Goal: Task Accomplishment & Management: Complete application form

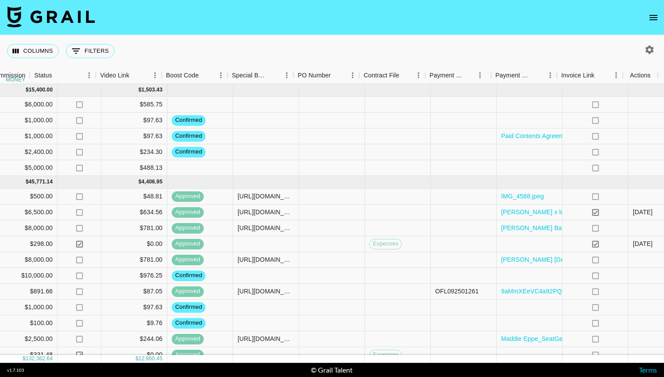
scroll to position [0, 702]
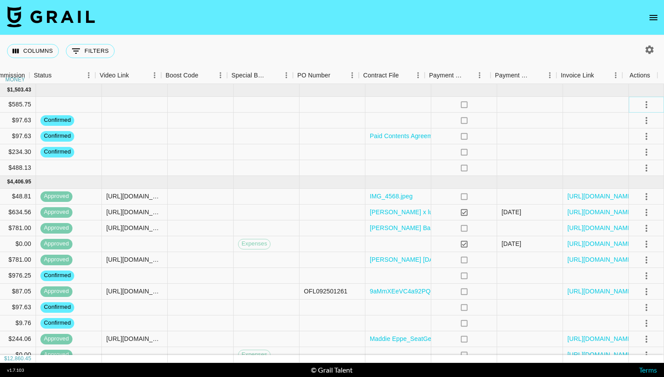
click at [641, 106] on icon "select merge strategy" at bounding box center [646, 104] width 11 height 11
click at [619, 125] on li "Confirm" at bounding box center [635, 124] width 57 height 16
click at [576, 160] on div at bounding box center [596, 168] width 66 height 16
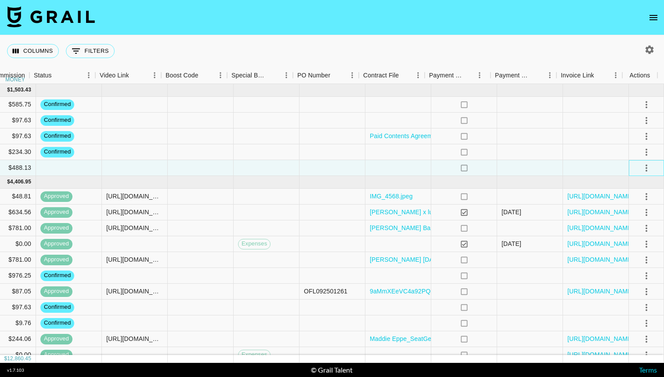
click at [646, 161] on div at bounding box center [646, 167] width 15 height 15
click at [646, 164] on icon "select merge strategy" at bounding box center [647, 167] width 2 height 7
click at [623, 181] on li "Confirm" at bounding box center [635, 187] width 57 height 16
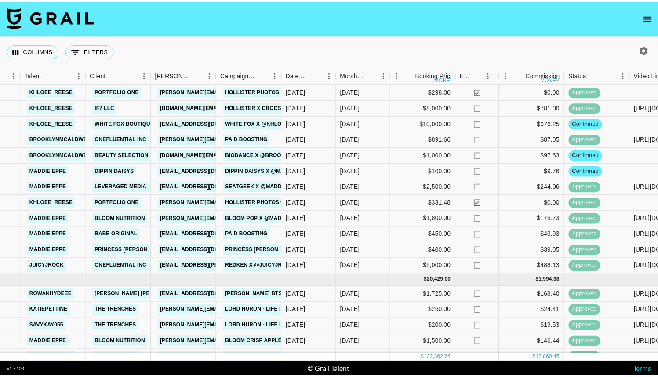
scroll to position [0, 162]
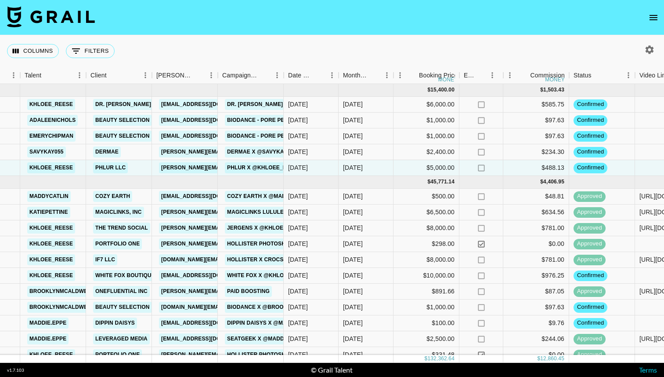
click at [652, 7] on nav at bounding box center [332, 17] width 664 height 35
click at [652, 13] on icon "open drawer" at bounding box center [653, 17] width 11 height 11
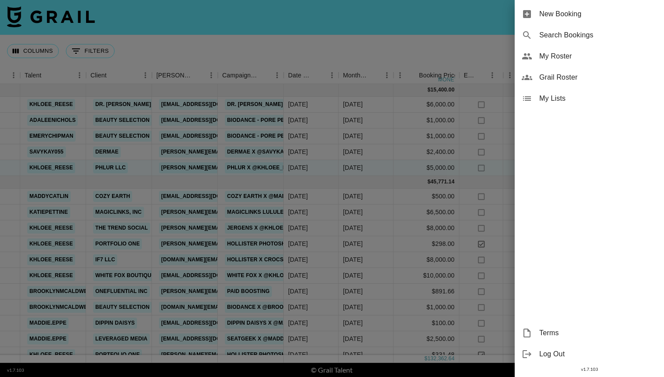
click at [556, 18] on span "New Booking" at bounding box center [598, 14] width 118 height 11
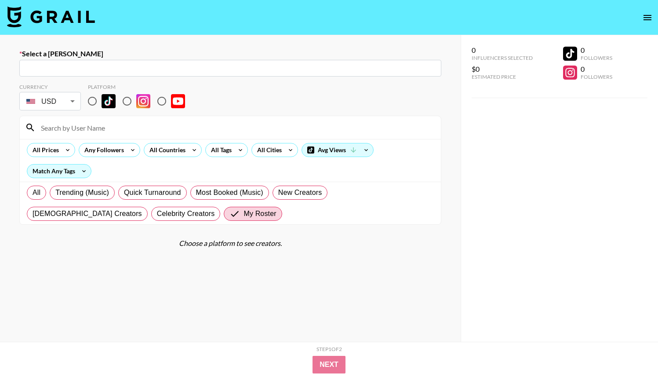
click at [356, 69] on input "text" at bounding box center [230, 68] width 411 height 10
paste input "[PERSON_NAME][EMAIL_ADDRESS][PERSON_NAME][DOMAIN_NAME]"
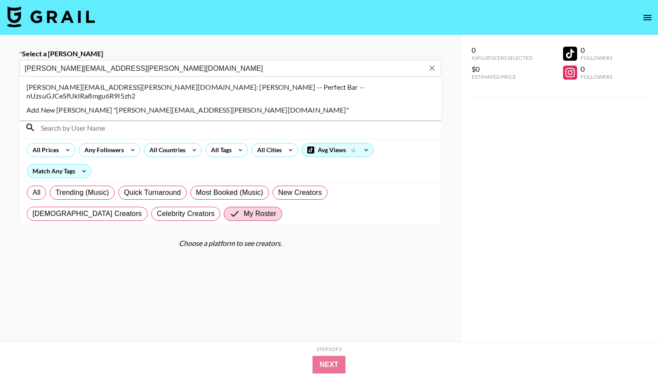
click at [238, 88] on li "[PERSON_NAME][EMAIL_ADDRESS][PERSON_NAME][DOMAIN_NAME]: [PERSON_NAME] -- Perfec…" at bounding box center [230, 91] width 422 height 23
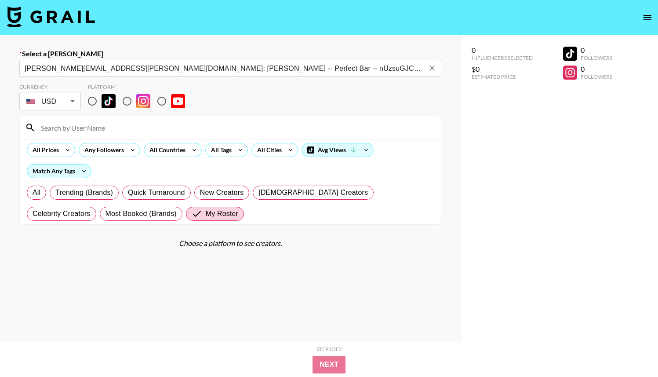
type input "[PERSON_NAME][EMAIL_ADDRESS][PERSON_NAME][DOMAIN_NAME]: [PERSON_NAME] -- Perfec…"
click at [253, 127] on input at bounding box center [236, 127] width 400 height 14
click at [95, 97] on input "radio" at bounding box center [92, 101] width 18 height 18
radio input "true"
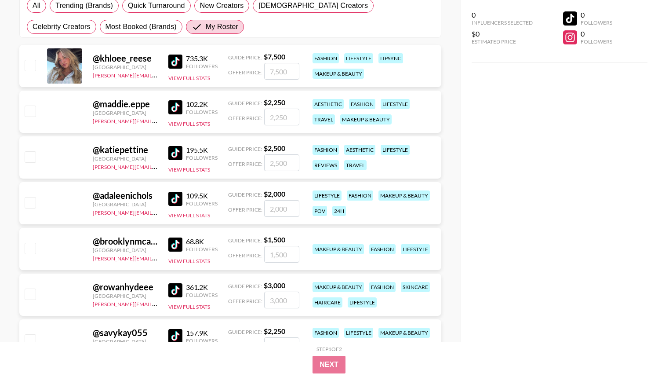
scroll to position [188, 0]
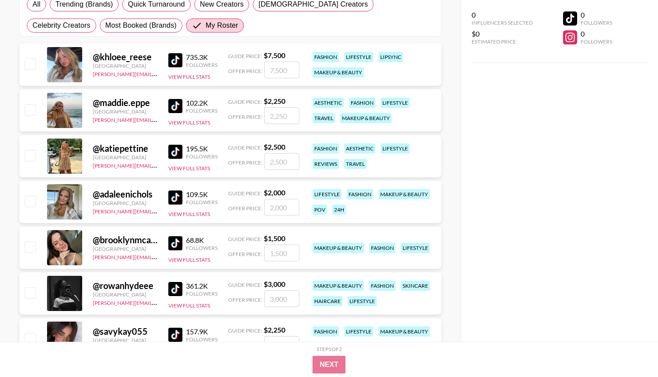
click at [30, 202] on input "checkbox" at bounding box center [30, 201] width 11 height 11
checkbox input "true"
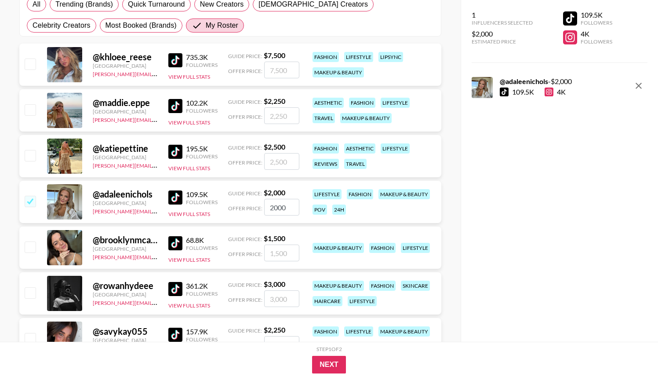
click at [283, 203] on input "2000" at bounding box center [281, 207] width 35 height 17
type input "2200"
click at [325, 358] on button "Next" at bounding box center [329, 364] width 34 height 18
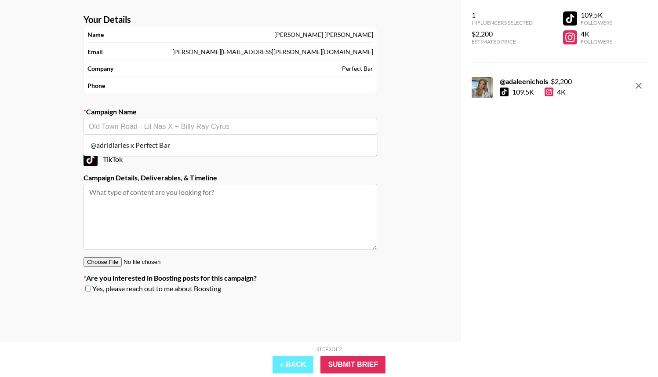
click at [255, 130] on input "text" at bounding box center [230, 126] width 283 height 10
click at [248, 148] on li "Add New Campaign: "Perfect Bar Pumpkin x @adaleenichols"" at bounding box center [229, 145] width 293 height 14
type input "Perfect Bar Pumpkin x @adaleenichols"
click at [282, 235] on textarea at bounding box center [229, 217] width 293 height 66
click at [200, 204] on textarea at bounding box center [229, 217] width 293 height 66
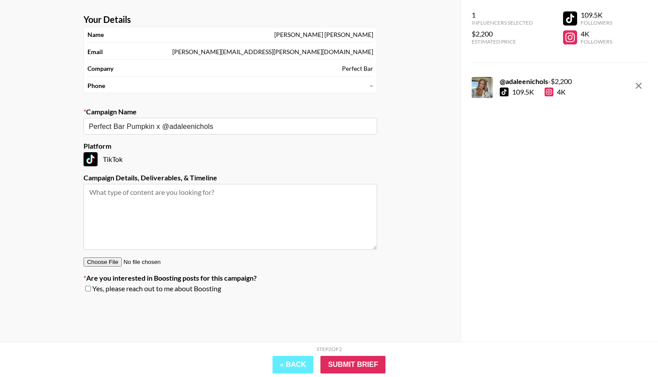
paste textarea "TikTok (min 0:15 seconds, link mentioned as CTA, link in bio for 72 hrs, with 2…"
paste textarea "(8) hours before and (8) hours after post-live for any other sponsored content …"
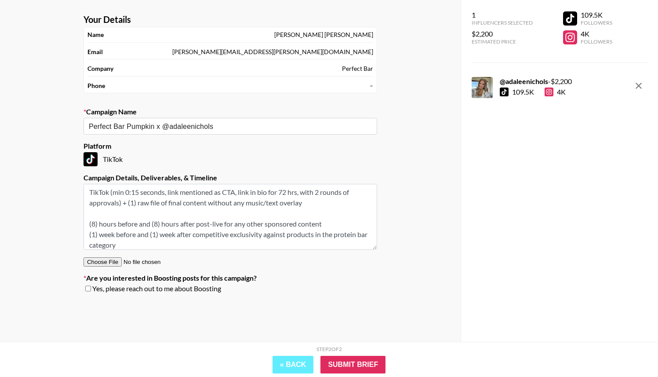
scroll to position [10, 0]
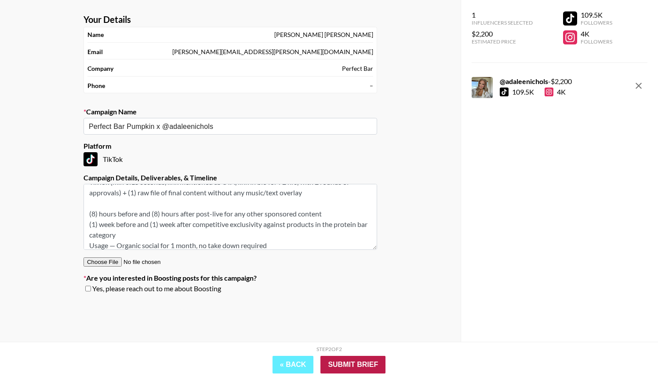
type textarea "TikTok (min 0:15 seconds, link mentioned as CTA, link in bio for 72 hrs, with 2…"
click at [347, 356] on input "Submit Brief" at bounding box center [352, 364] width 65 height 18
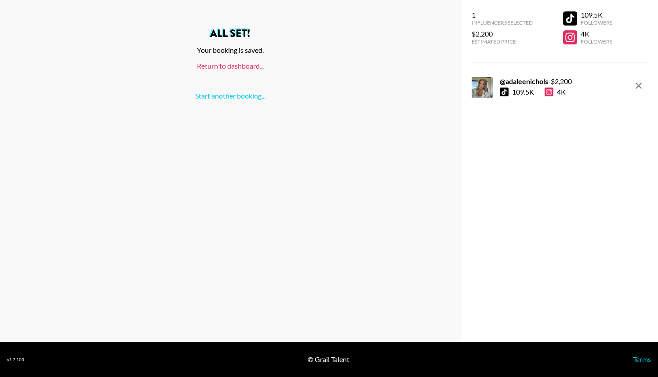
click at [245, 63] on link "Return to dashboard..." at bounding box center [230, 66] width 67 height 8
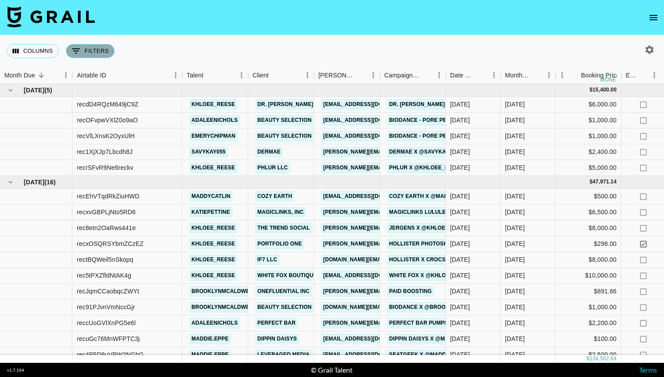
click at [98, 53] on button "0 Filters" at bounding box center [90, 51] width 49 height 14
select select "talentName"
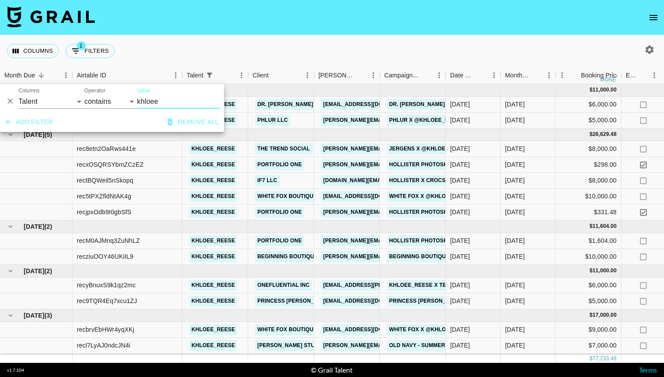
type input "khloee"
click at [37, 119] on button "Add filter" at bounding box center [29, 122] width 55 height 16
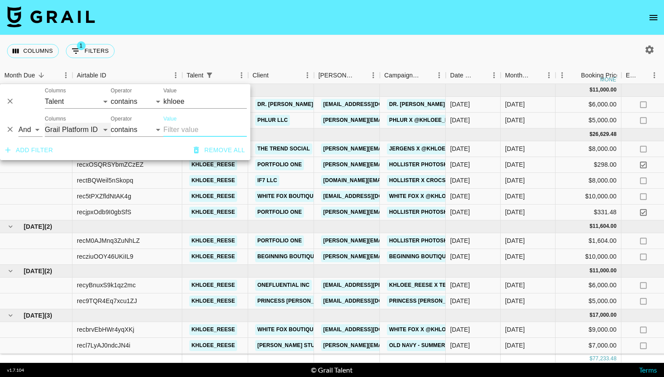
click at [88, 128] on select "Grail Platform ID Airtable ID Talent Manager Client Booker Campaign (Type) Date…" at bounding box center [78, 130] width 66 height 14
select select "clientId"
click at [45, 123] on select "Grail Platform ID Airtable ID Talent Manager Client Booker Campaign (Type) Date…" at bounding box center [78, 130] width 66 height 14
select select "is"
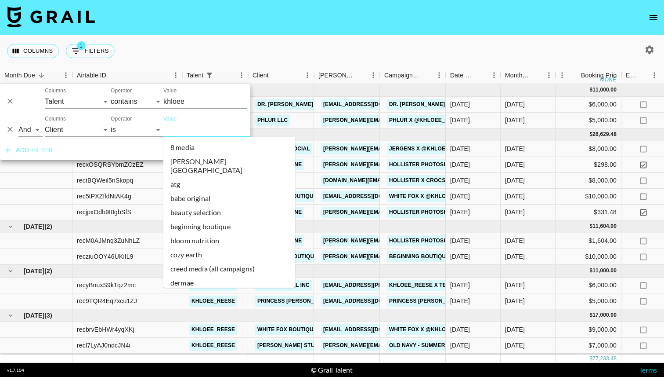
click at [177, 127] on input "Value" at bounding box center [222, 130] width 119 height 14
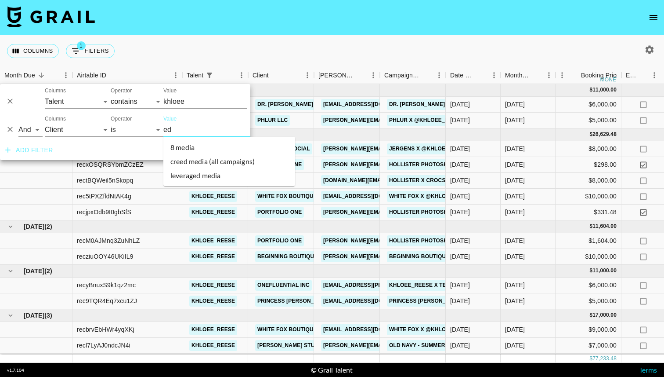
type input "e"
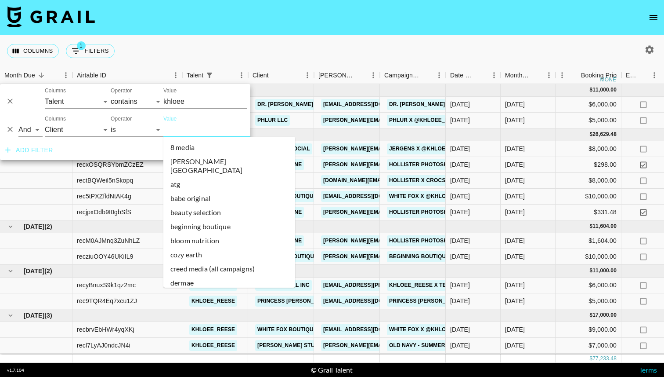
click at [308, 48] on div "Columns 1 Filters + Booking" at bounding box center [332, 51] width 664 height 32
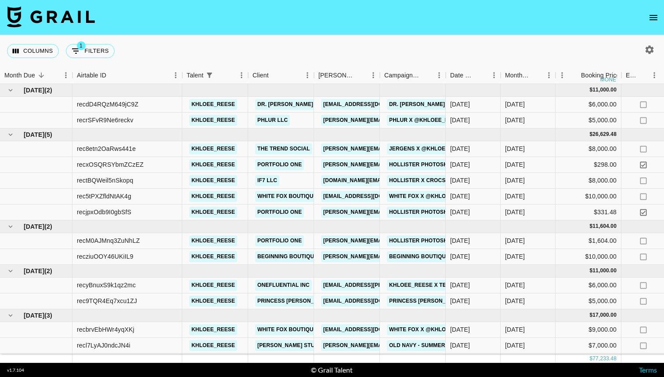
click at [289, 53] on div "Columns 1 Filters + Booking" at bounding box center [332, 51] width 664 height 32
